Goal: Communication & Community: Answer question/provide support

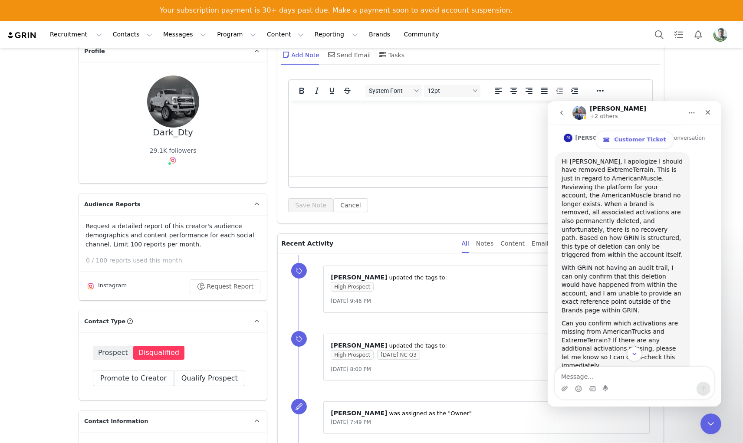
scroll to position [4083, 0]
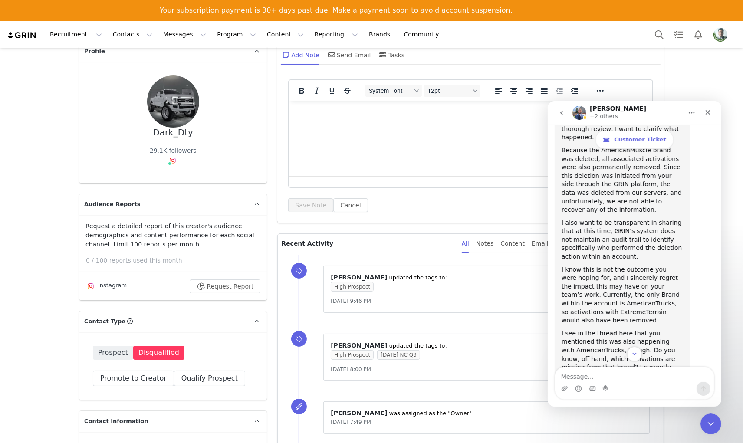
scroll to position [3842, 0]
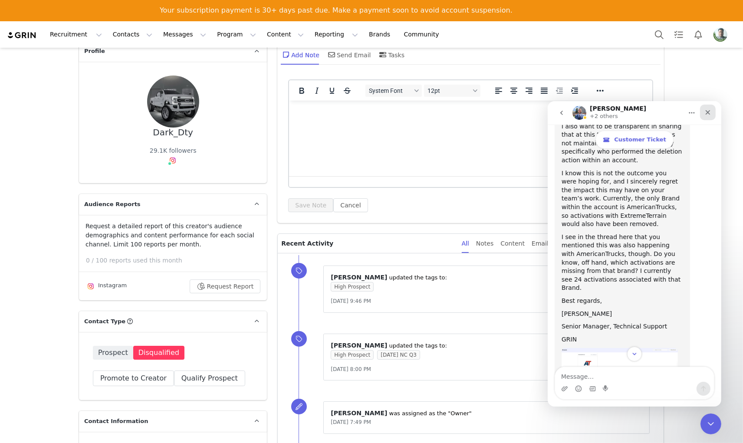
click at [709, 113] on icon "Close" at bounding box center [707, 112] width 5 height 5
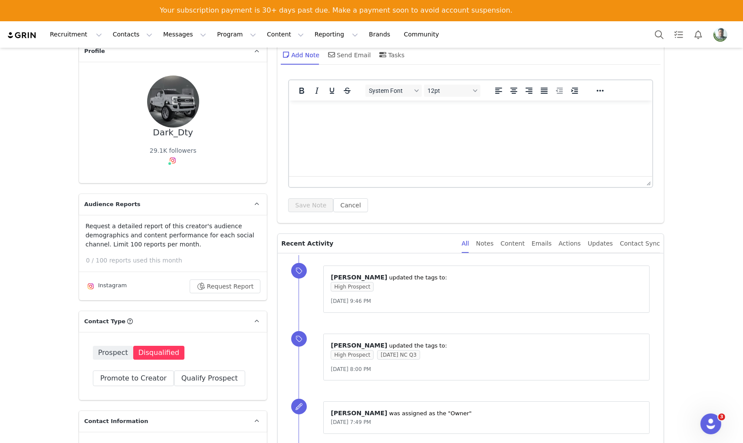
scroll to position [241, 0]
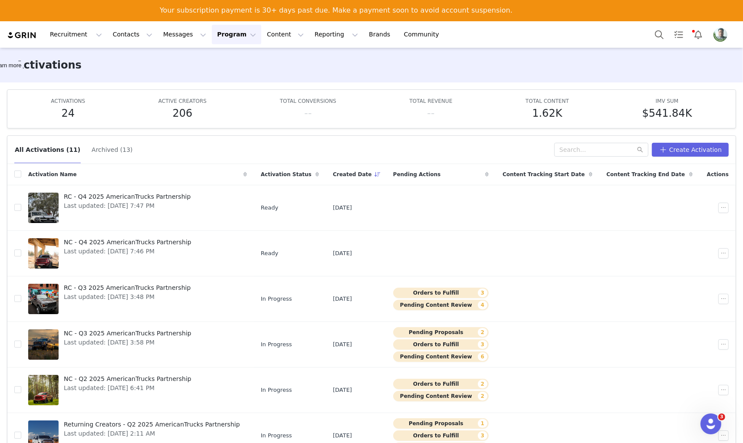
scroll to position [1400, 0]
click at [165, 30] on button "Messages Messages" at bounding box center [184, 35] width 53 height 20
click at [158, 74] on p "Inbox" at bounding box center [159, 75] width 16 height 9
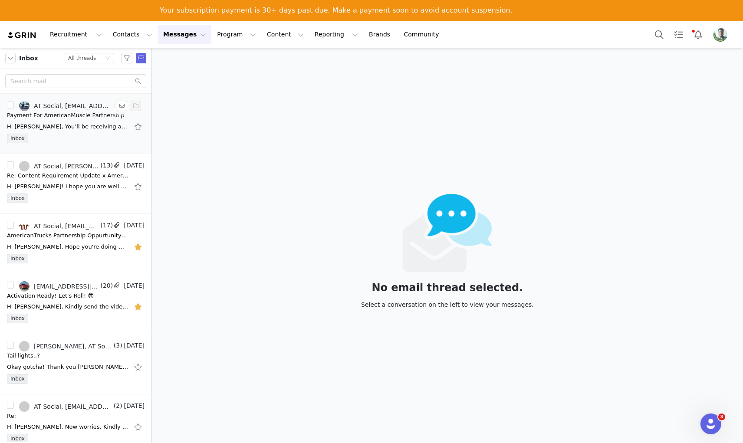
click at [74, 118] on div "Payment For AmericanMuscle Partnership" at bounding box center [66, 115] width 118 height 9
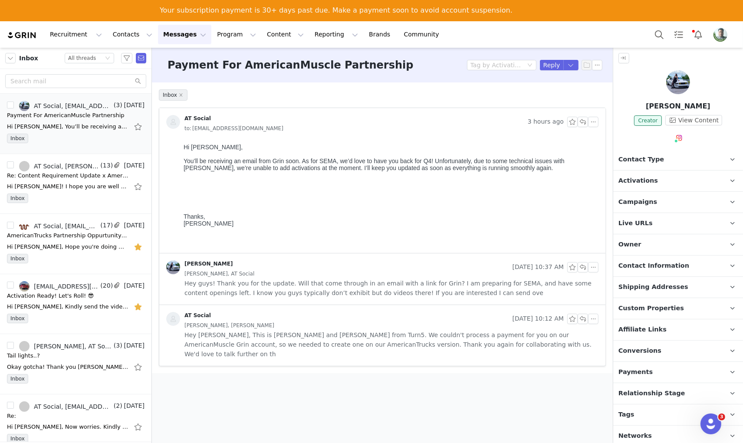
click at [278, 278] on div "Morgan Oldham, AT Social" at bounding box center [391, 274] width 414 height 10
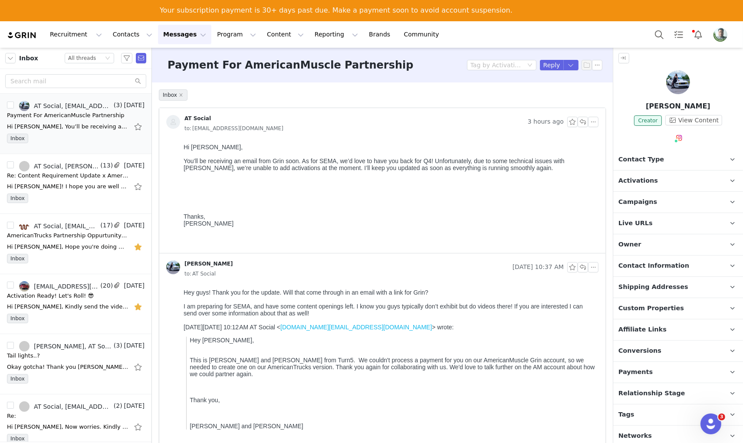
scroll to position [48, 0]
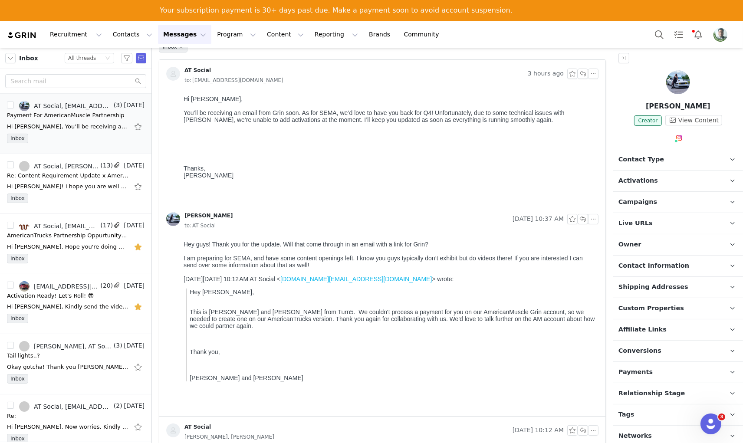
drag, startPoint x: 358, startPoint y: 481, endPoint x: 491, endPoint y: 259, distance: 258.6
click at [474, 151] on p "Hi Morgan, You’ll be receiving an email from Grin soon. As for SEMA, we’d love …" at bounding box center [388, 136] width 411 height 83
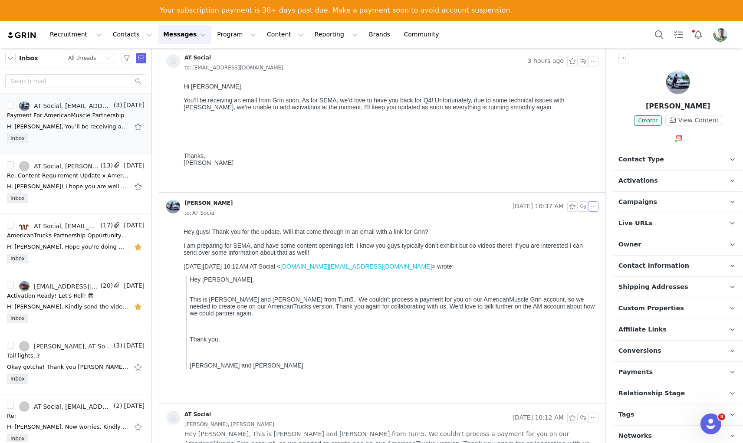
click at [588, 205] on button "button" at bounding box center [593, 206] width 10 height 10
click at [589, 233] on li "Forward" at bounding box center [598, 236] width 37 height 14
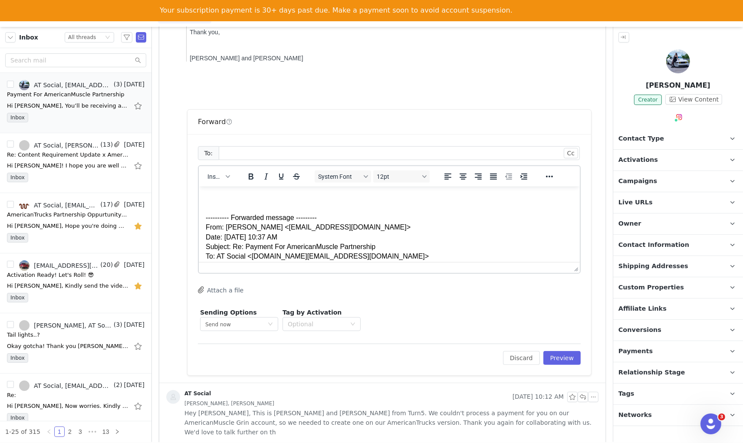
scroll to position [0, 0]
click at [246, 151] on div at bounding box center [396, 153] width 350 height 13
type input "s"
click at [376, 149] on div at bounding box center [396, 153] width 350 height 13
click at [239, 155] on div at bounding box center [396, 153] width 350 height 13
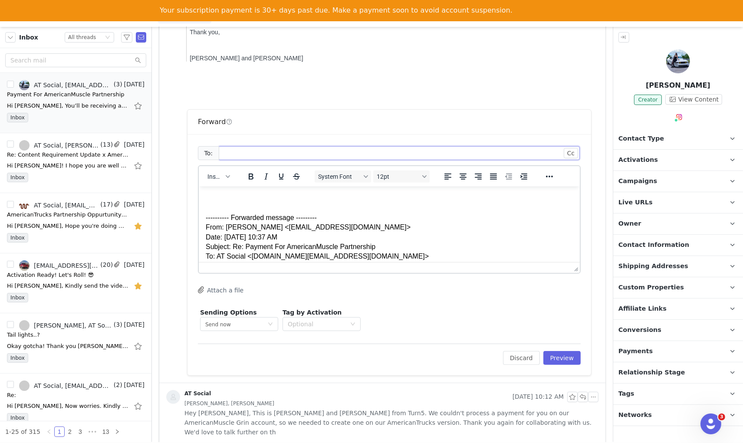
paste input "sean.bauer.onchat@grin-6e919cfd2737.intercom-mail.com"
type input "sean.bauer.onchat@grin-6e919cfd2737.intercom-mail.com"
click at [435, 153] on icon "icon: close" at bounding box center [437, 153] width 4 height 4
paste input "[PERSON_NAME][EMAIL_ADDRESS][PERSON_NAME][DOMAIN_NAME]"
type input "[PERSON_NAME][EMAIL_ADDRESS][PERSON_NAME][DOMAIN_NAME]"
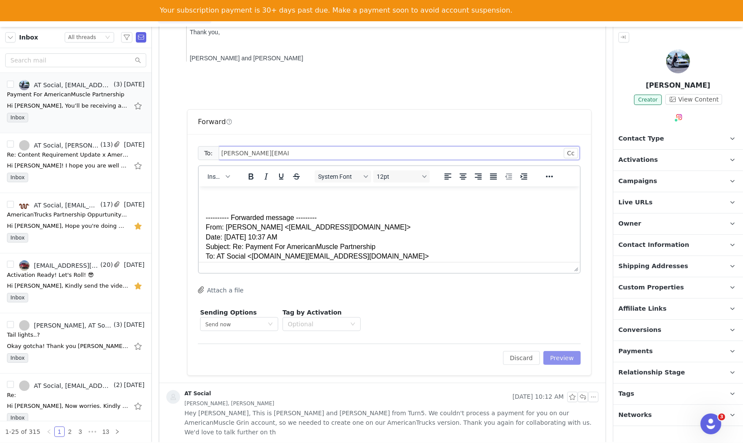
click at [559, 359] on button "Preview" at bounding box center [562, 358] width 38 height 14
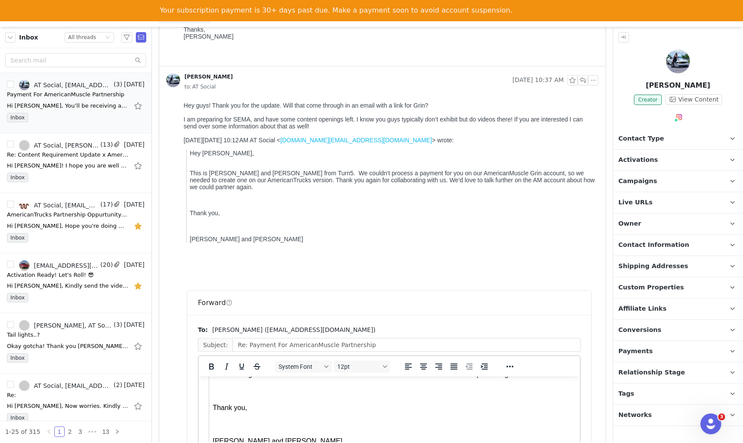
scroll to position [311, 0]
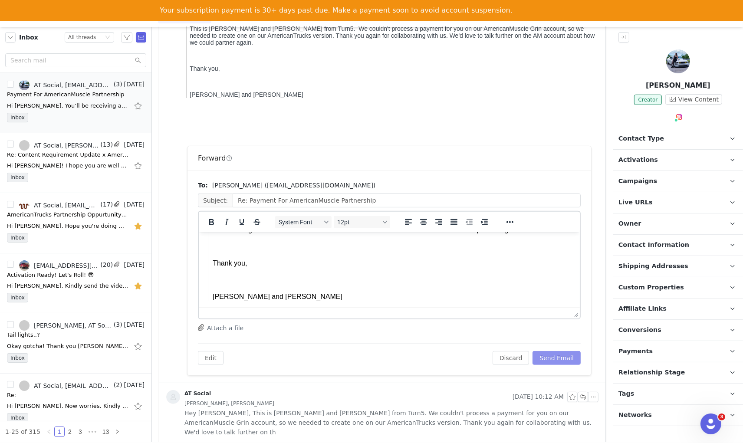
click at [563, 360] on button "Send Email" at bounding box center [556, 358] width 48 height 14
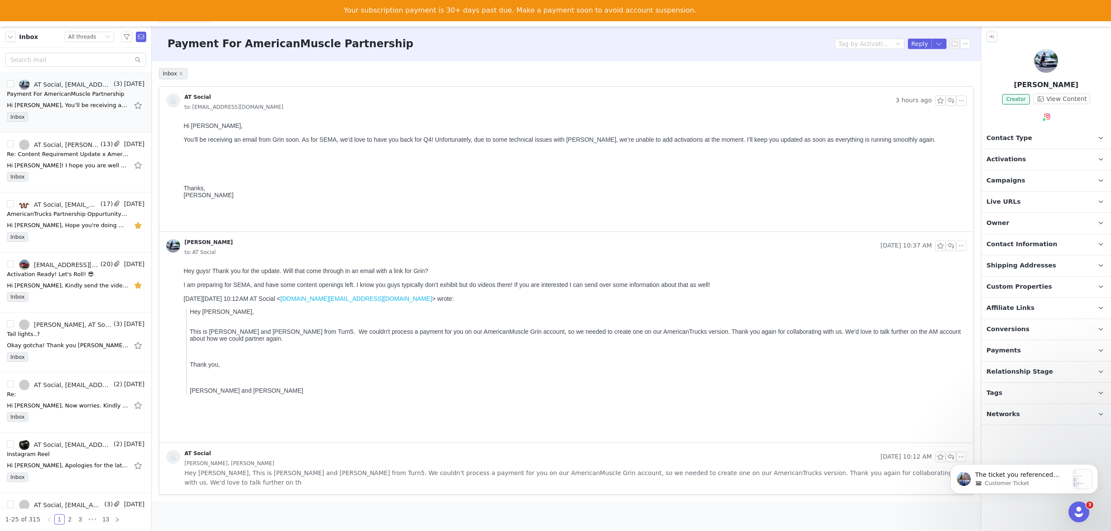
scroll to position [1401, 0]
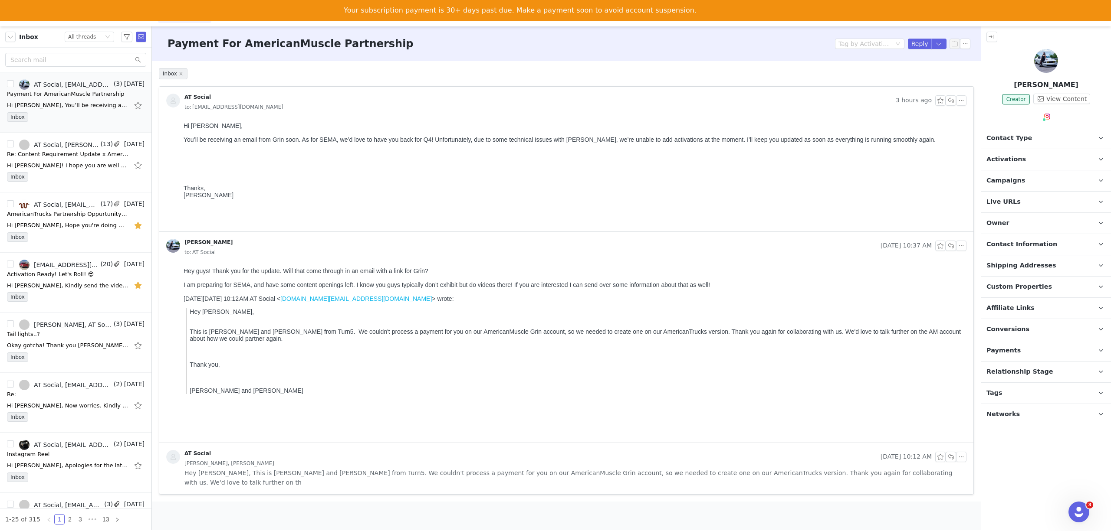
click at [473, 58] on div "Payment For AmericanMuscle Partnership Tag by Activation Reply" at bounding box center [566, 43] width 829 height 35
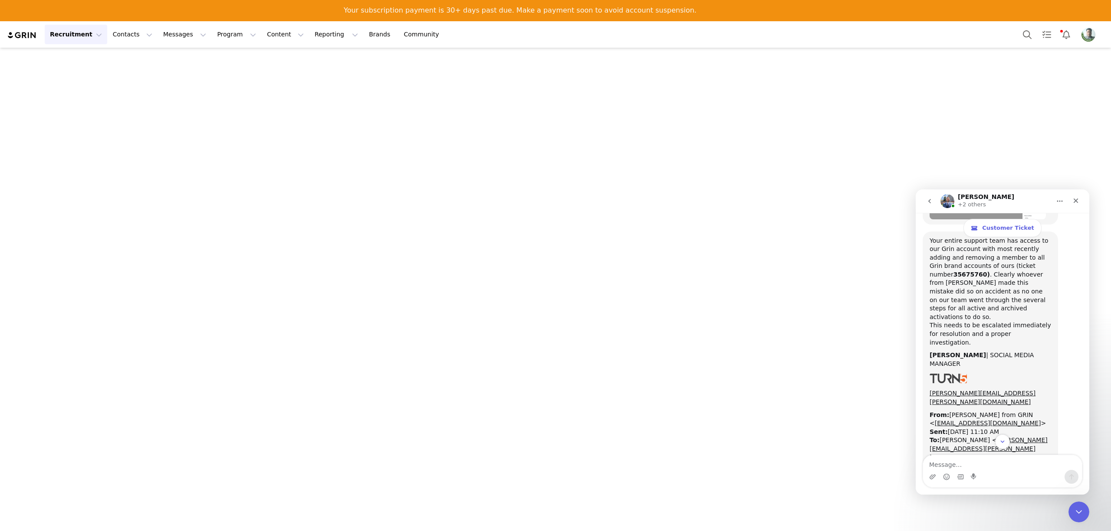
scroll to position [4528, 0]
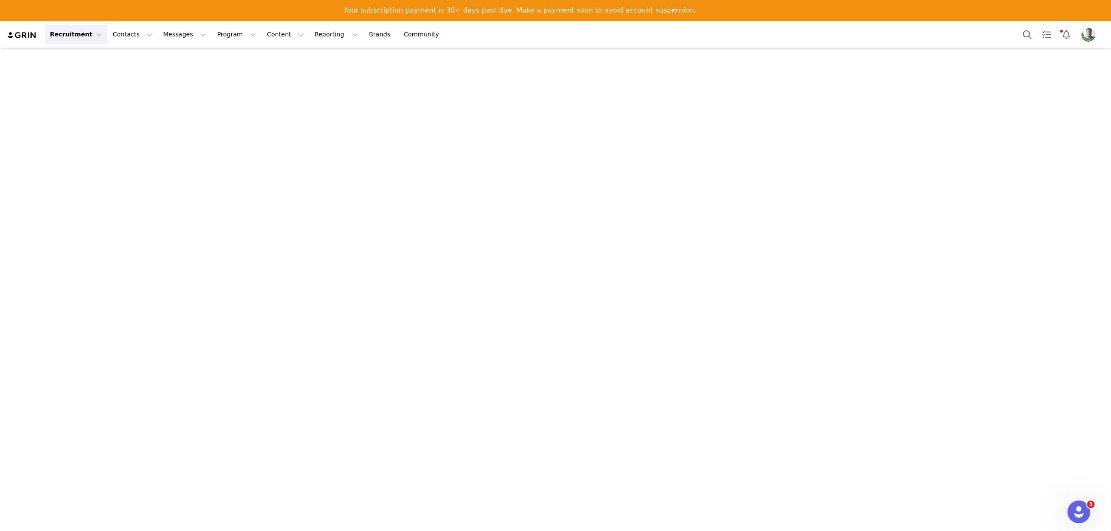
click at [925, 443] on icon "Open Intercom Messenger" at bounding box center [1077, 511] width 14 height 14
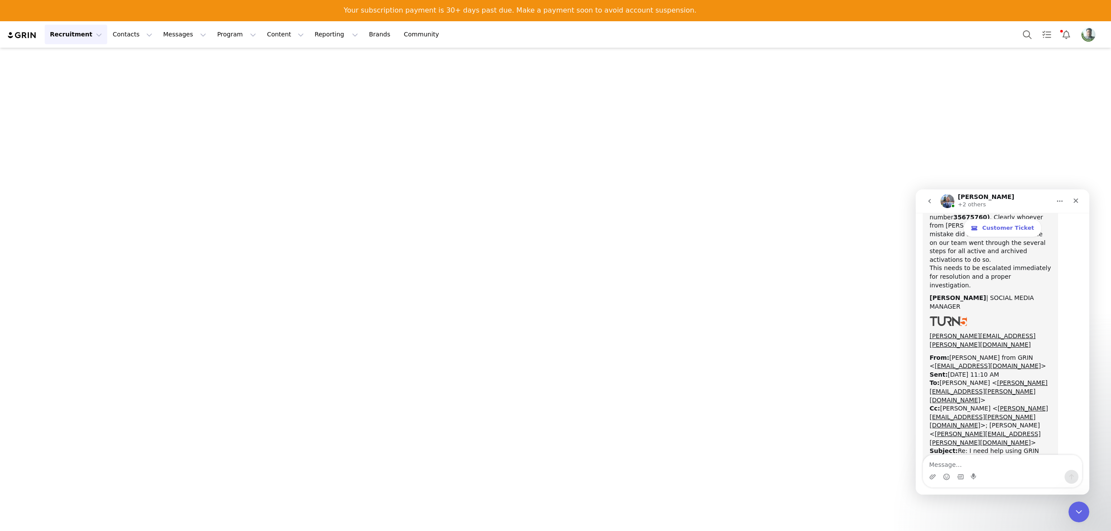
scroll to position [4528, 0]
drag, startPoint x: 1075, startPoint y: 200, endPoint x: 1991, endPoint y: 390, distance: 935.7
click at [925, 200] on icon "Close" at bounding box center [1075, 201] width 5 height 5
